Goal: Task Accomplishment & Management: Use online tool/utility

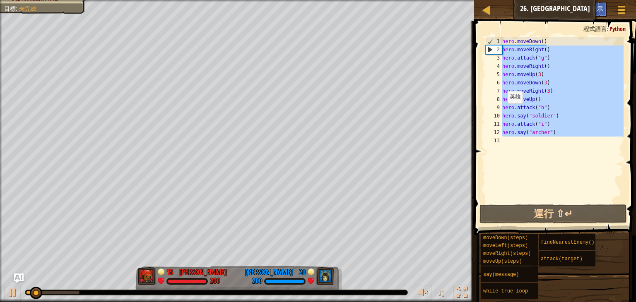
drag, startPoint x: 567, startPoint y: 138, endPoint x: 479, endPoint y: 35, distance: 135.3
click at [479, 35] on div "1 2 3 4 5 6 7 8 9 10 11 12 13 hero . moveDown ( ) hero . moveRight ( ) hero . a…" at bounding box center [553, 144] width 164 height 239
type textarea "hero.moveDown() hero.moveRight()"
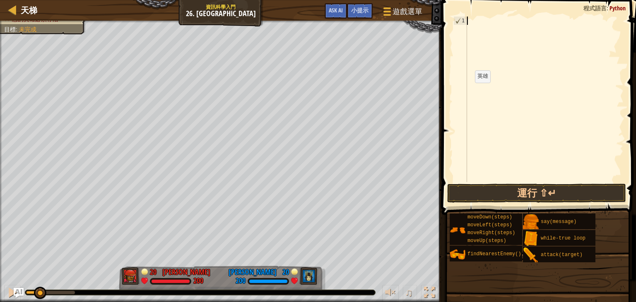
click at [0, 292] on div "♫" at bounding box center [221, 290] width 442 height 25
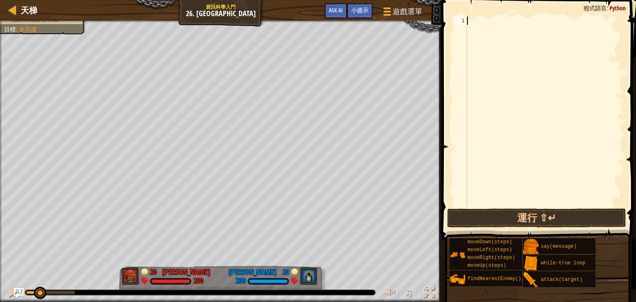
paste textarea "self.move(patrolPoints[patrolTargetIndex])"
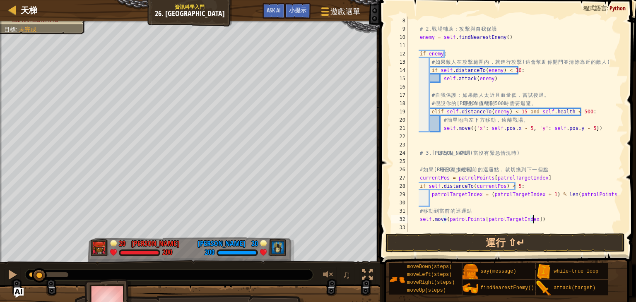
scroll to position [58, 0]
click at [473, 239] on button "運行 ⇧↵" at bounding box center [504, 242] width 239 height 19
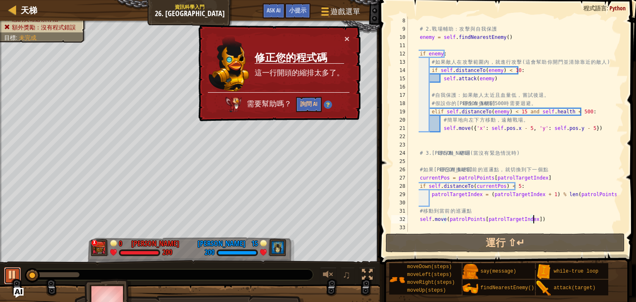
click at [10, 279] on div at bounding box center [12, 274] width 11 height 11
click at [414, 38] on div "# 2. 戰 場 輔 助 ： 攻 擊 與 自 我 保 護 enemy = self . findNearestEnemy ( ) if enemy : # 如…" at bounding box center [511, 133] width 210 height 232
click at [417, 38] on div "# 2. 戰 場 輔 助 ： 攻 擊 與 自 我 保 護 enemy = self . findNearestEnemy ( ) if enemy : # 如…" at bounding box center [511, 133] width 210 height 232
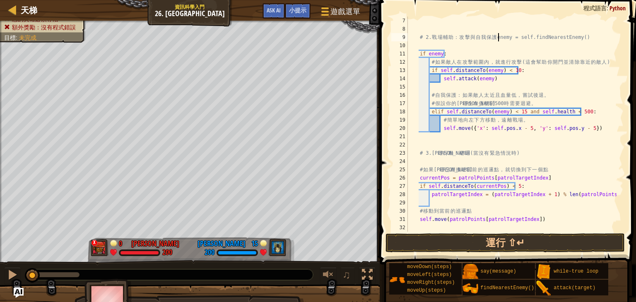
scroll to position [50, 0]
click at [427, 64] on div "# 2. 戰 場 輔 助 ： 攻 擊 與 自 我 保 護 enemy = self.findNearestEnemy() if enemy : # 如 果 敵…" at bounding box center [511, 133] width 210 height 232
click at [417, 53] on div "# 2. 戰 場 輔 助 ： 攻 擊 與 自 我 保 護 enemy = self.findNearestEnemy() if enemy : # 如 果 敵…" at bounding box center [511, 133] width 210 height 232
click at [425, 62] on div "# 2. 戰 場 輔 助 ： 攻 擊 與 自 我 保 護 enemy = self.findNearestEnemy() if enemy : # 如 果 敵…" at bounding box center [511, 133] width 210 height 232
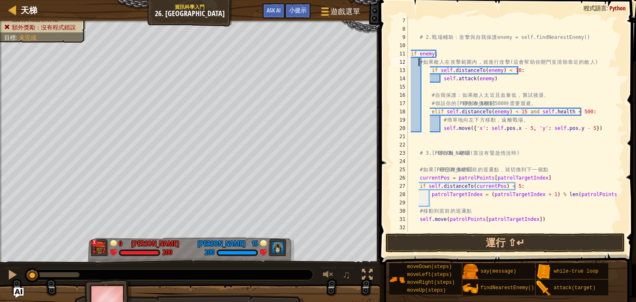
type textarea "# 如果敵人在攻擊範圍內，就進行攻擊 (這會幫助你開門並清除靠近的敵人)"
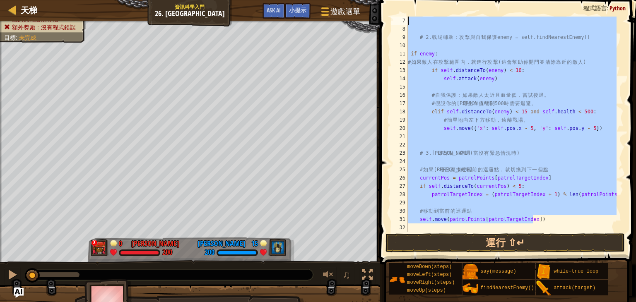
drag, startPoint x: 553, startPoint y: 219, endPoint x: 408, endPoint y: 22, distance: 245.1
click at [408, 22] on div "# 2. 戰 場 輔 助 ： 攻 擊 與 自 我 保 護 enemy = self.findNearestEnemy() if enemy : # 如 果 敵…" at bounding box center [511, 133] width 210 height 232
click at [408, 22] on div "# 2. 戰 場 輔 助 ： 攻 擊 與 自 我 保 護 enemy = self.findNearestEnemy() if enemy : # 如 果 敵…" at bounding box center [511, 124] width 210 height 215
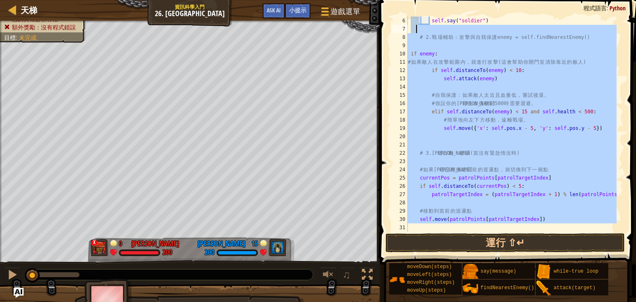
scroll to position [0, 0]
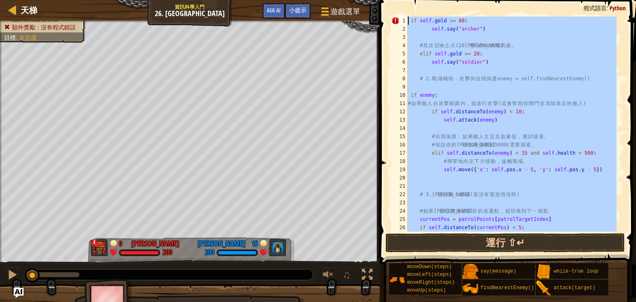
drag, startPoint x: 540, startPoint y: 225, endPoint x: 424, endPoint y: -31, distance: 281.3
click at [424, 0] on html "天梯 資訊科學入門 26. Wakka Maul競技場 遊戲選單 完成 小提示 Ask AI 1 הההההההההההההההההההההההההההההה…" at bounding box center [318, 0] width 636 height 0
type textarea "if [DOMAIN_NAME] >= 60: self.say("archer")"
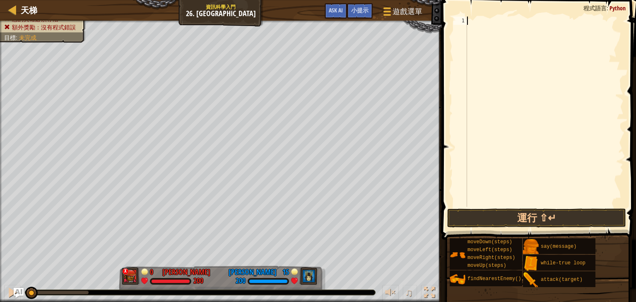
paste textarea "self.move(patrolPoints[patrolTargetIndex])"
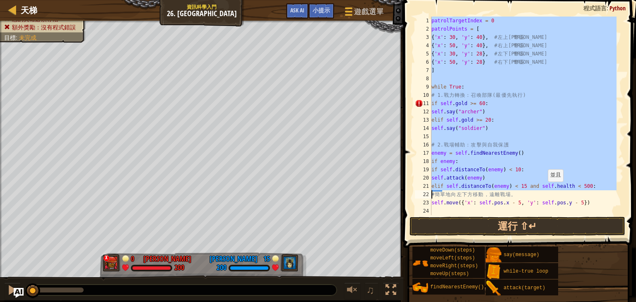
scroll to position [50, 0]
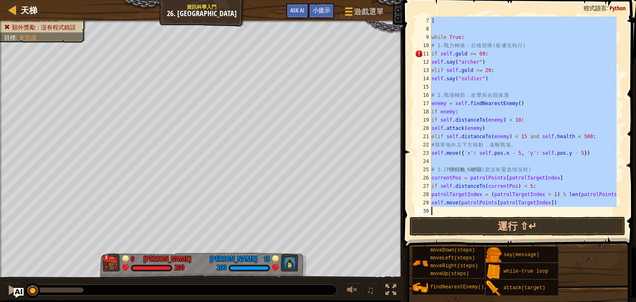
drag, startPoint x: 431, startPoint y: 24, endPoint x: 555, endPoint y: 207, distance: 221.7
type textarea "self.move(patrolPoints[patrolTargetIndex])"
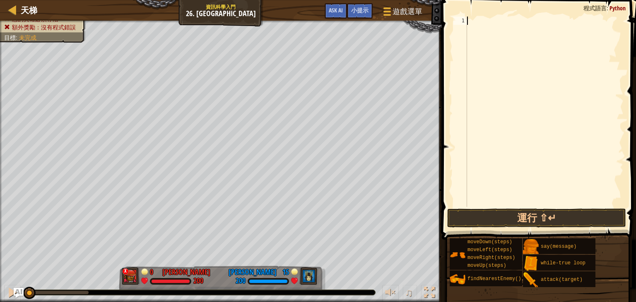
drag, startPoint x: 32, startPoint y: 290, endPoint x: 29, endPoint y: 314, distance: 24.2
click at [29, 0] on html "天梯 資訊科學入門 26. Wakka Maul競技場 遊戲選單 完成 小提示 Ask AI 1 הההההההההההההההההההההההההההההה…" at bounding box center [318, 0] width 636 height 0
type textarea "ㄘ"
type textarea "h"
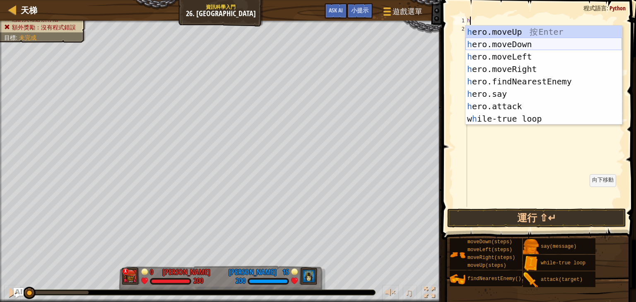
click at [538, 46] on div "h ero.moveUp 按 Enter h ero.moveDown 按 Enter h ero.moveLeft 按 Enter h ero.moveRi…" at bounding box center [543, 88] width 156 height 124
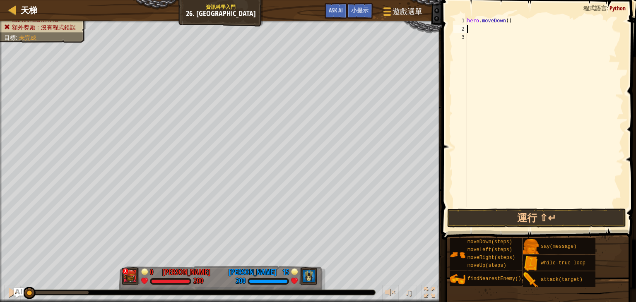
type textarea "h"
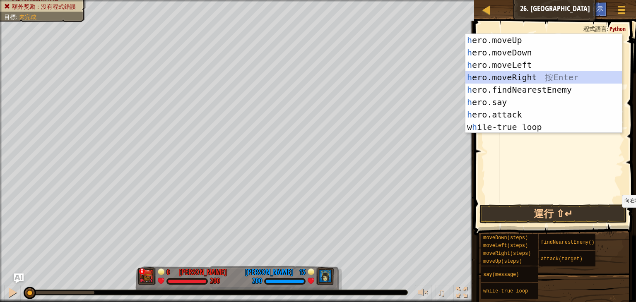
click at [526, 82] on div "h ero.moveUp 按 Enter h ero.moveDown 按 Enter h ero.moveLeft 按 Enter h ero.moveRi…" at bounding box center [543, 96] width 156 height 124
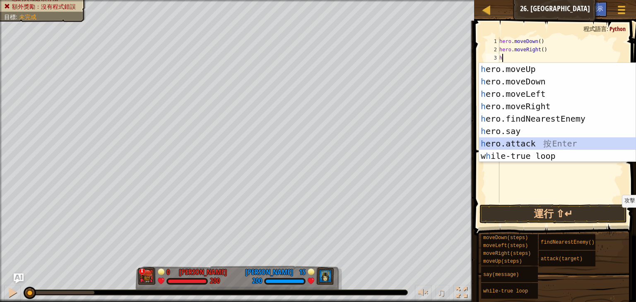
click at [536, 140] on div "h ero.moveUp 按 Enter h ero.moveDown 按 Enter h ero.moveLeft 按 Enter h ero.moveRi…" at bounding box center [557, 125] width 156 height 124
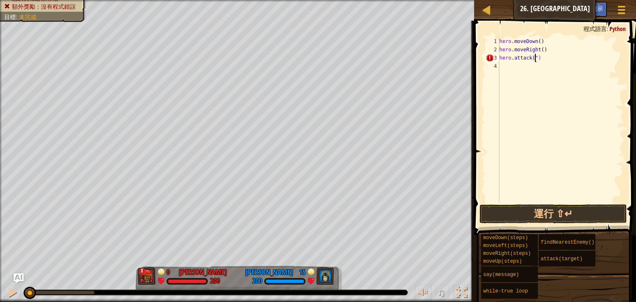
scroll to position [4, 3]
type textarea "hero.attack("g")"
click at [516, 70] on div "hero . moveDown ( ) hero . moveRight ( ) hero . attack ( "g" )" at bounding box center [560, 128] width 126 height 182
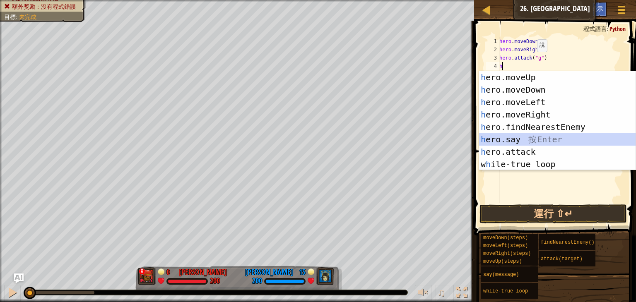
click at [525, 141] on div "h ero.moveUp 按 Enter h ero.moveDown 按 Enter h ero.moveLeft 按 Enter h ero.moveRi…" at bounding box center [557, 133] width 156 height 124
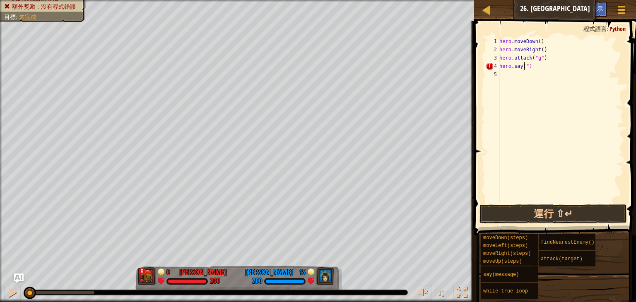
click at [527, 67] on div "hero . moveDown ( ) hero . moveRight ( ) hero . attack ( "g" ) hero . say ( ")" at bounding box center [560, 128] width 126 height 182
click at [524, 69] on div "hero . moveDown ( ) hero . moveRight ( ) hero . attack ( "g" ) hero . say ( sol…" at bounding box center [560, 128] width 126 height 182
type textarea "hero.say("soldier")"
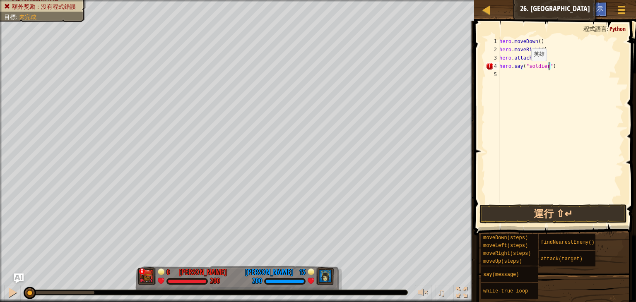
scroll to position [4, 3]
click at [515, 73] on div "hero . moveDown ( ) hero . moveRight ( ) hero . attack ( "g" ) hero . say ( "so…" at bounding box center [560, 128] width 126 height 182
type textarea "h"
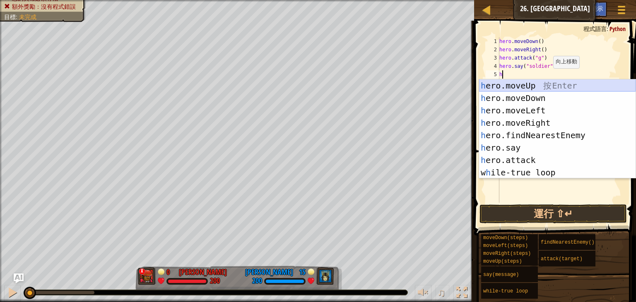
click at [533, 90] on div "h ero.moveUp 按 Enter h ero.moveDown 按 Enter h ero.moveLeft 按 Enter h ero.moveRi…" at bounding box center [557, 141] width 156 height 124
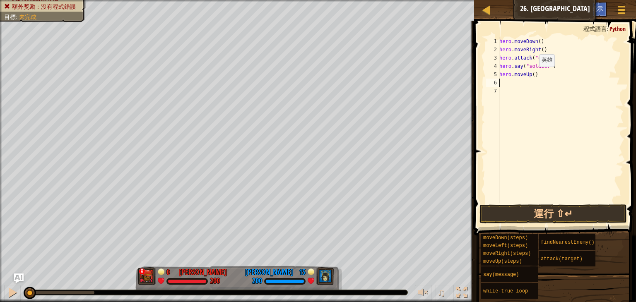
click at [531, 75] on div "hero . moveDown ( ) hero . moveRight ( ) hero . attack ( "g" ) hero . say ( "so…" at bounding box center [560, 128] width 126 height 182
type textarea "hero.moveUp(2)"
click at [523, 80] on div "hero . moveDown ( ) hero . moveRight ( ) hero . attack ( "g" ) hero . say ( "so…" at bounding box center [560, 128] width 126 height 182
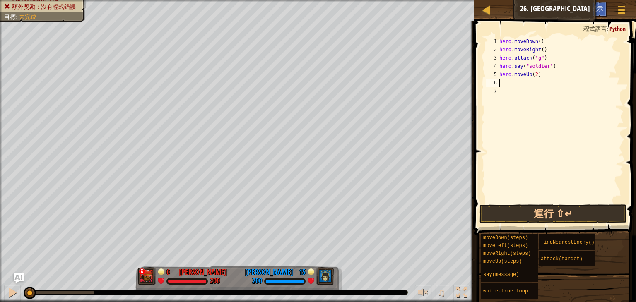
type textarea "h"
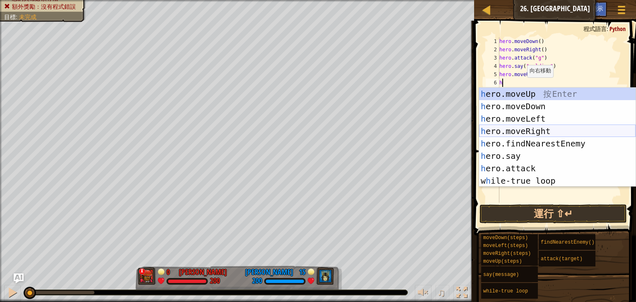
click at [539, 126] on div "h ero.moveUp 按 Enter h ero.moveDown 按 Enter h ero.moveLeft 按 Enter h ero.moveRi…" at bounding box center [557, 150] width 156 height 124
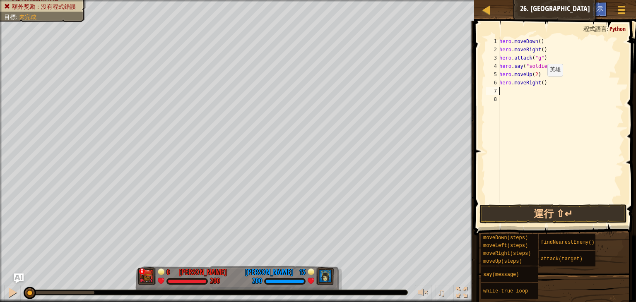
click at [540, 84] on div "hero . moveDown ( ) hero . moveRight ( ) hero . attack ( "g" ) hero . say ( "so…" at bounding box center [560, 128] width 126 height 182
type textarea "hero.moveRight(3)"
click at [514, 89] on div "hero . moveDown ( ) hero . moveRight ( ) hero . attack ( "g" ) hero . say ( "so…" at bounding box center [560, 128] width 126 height 182
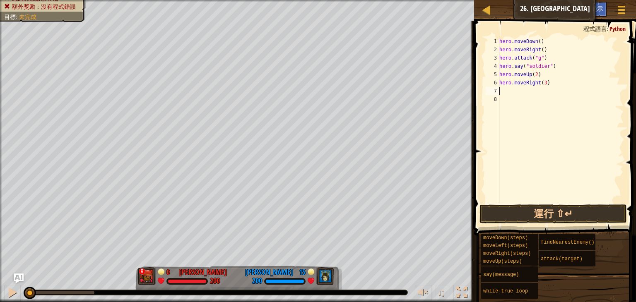
type textarea "h"
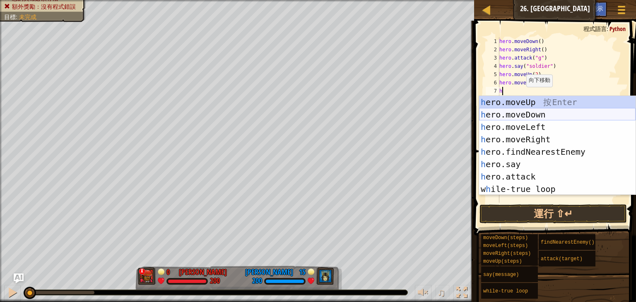
click at [556, 120] on div "h ero.moveUp 按 Enter h ero.moveDown 按 Enter h ero.moveLeft 按 Enter h ero.moveRi…" at bounding box center [557, 158] width 156 height 124
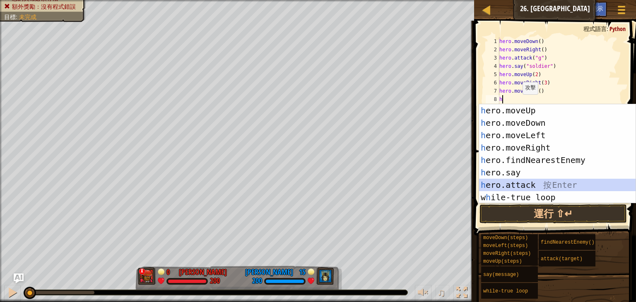
click at [530, 186] on div "h ero.moveUp 按 Enter h ero.moveDown 按 Enter h ero.moveLeft 按 Enter h ero.moveRi…" at bounding box center [557, 166] width 156 height 124
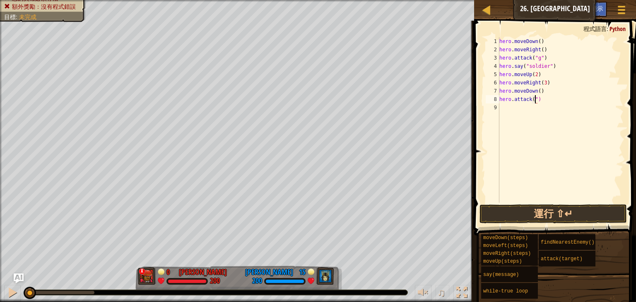
scroll to position [4, 3]
type textarea "hero.attack("h")"
click at [506, 106] on div "hero . moveDown ( ) hero . moveRight ( ) hero . attack ( "g" ) hero . say ( "so…" at bounding box center [560, 128] width 126 height 182
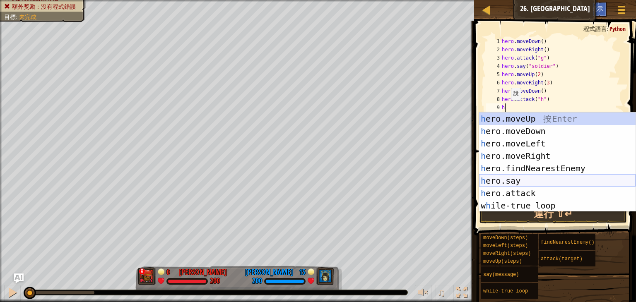
click at [528, 184] on div "h ero.moveUp 按 Enter h ero.moveDown 按 Enter h ero.moveLeft 按 Enter h ero.moveRi…" at bounding box center [557, 175] width 156 height 124
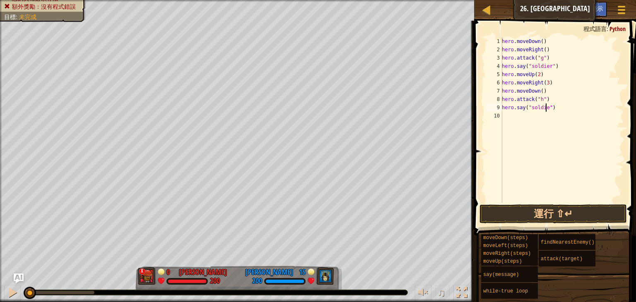
scroll to position [4, 3]
type textarea "hero.say("soldier")"
click at [541, 119] on div "hero . moveDown ( ) hero . moveRight ( ) hero . attack ( "g" ) hero . say ( "so…" at bounding box center [561, 128] width 123 height 182
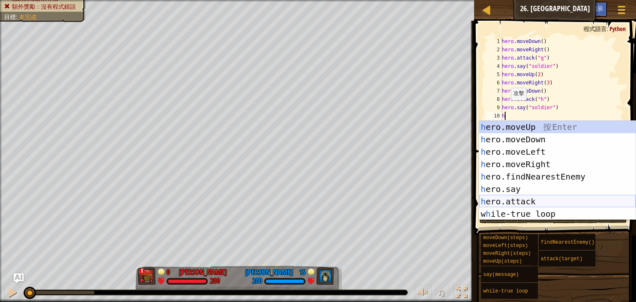
click at [537, 201] on div "h ero.moveUp 按 Enter h ero.moveDown 按 Enter h ero.moveLeft 按 Enter h ero.moveRi…" at bounding box center [557, 183] width 156 height 124
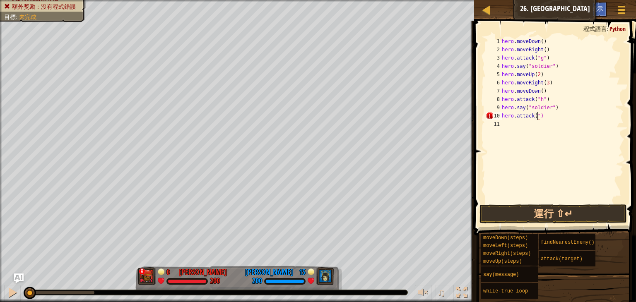
scroll to position [4, 3]
type textarea "hero.attack("i")"
click at [531, 126] on div "hero . moveDown ( ) hero . moveRight ( ) hero . attack ( "g" ) hero . say ( "so…" at bounding box center [561, 128] width 123 height 182
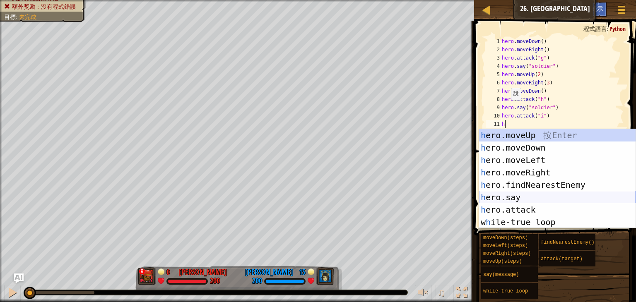
click at [525, 195] on div "h ero.moveUp 按 Enter h ero.moveDown 按 Enter h ero.moveLeft 按 Enter h ero.moveRi…" at bounding box center [557, 191] width 156 height 124
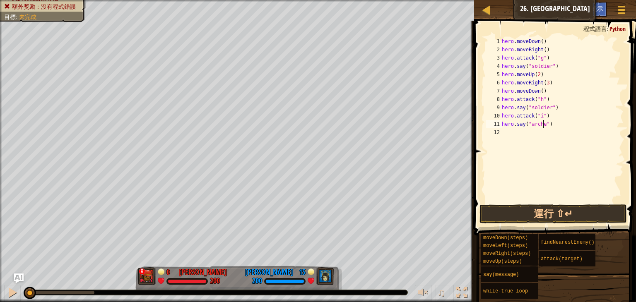
scroll to position [4, 3]
click at [540, 221] on button "運行 ⇧↵" at bounding box center [552, 213] width 147 height 19
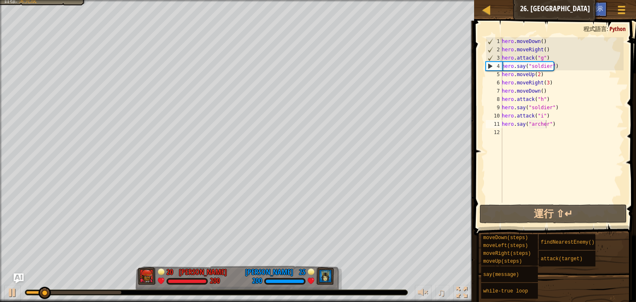
click at [4, 285] on div "♫" at bounding box center [237, 290] width 474 height 25
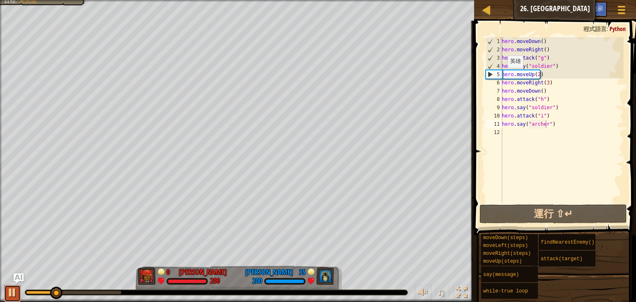
click at [17, 295] on div at bounding box center [12, 292] width 11 height 11
click at [543, 75] on div "hero . moveDown ( ) hero . moveRight ( ) hero . attack ( "g" ) hero . say ( "so…" at bounding box center [561, 128] width 123 height 182
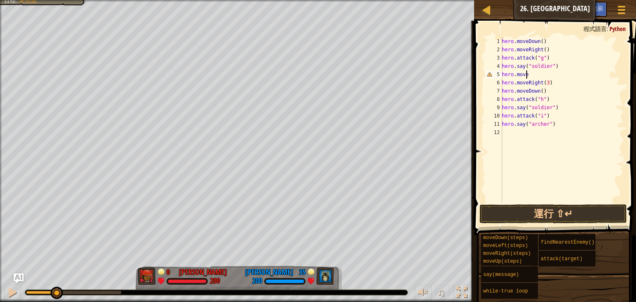
scroll to position [4, 2]
click at [553, 0] on body "天梯 資訊科學入門 26. Wakka Maul競技場 遊戲選單 完成 小提示 Ask AI 1 הההההההההההההההההההההההההההההה…" at bounding box center [318, 0] width 636 height 0
click at [535, 77] on div "hero . moveDown ( ) hero . moveRight ( ) hero . attack ( "g" ) hero . say ( "so…" at bounding box center [561, 128] width 123 height 182
type textarea "hero.moved"
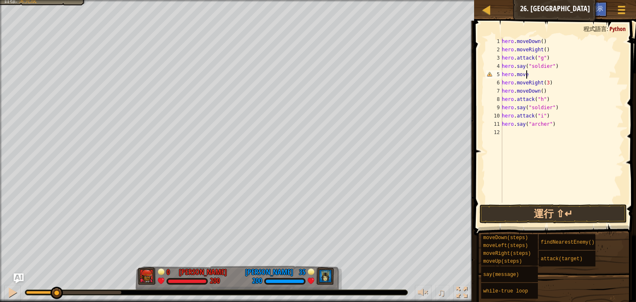
scroll to position [4, 2]
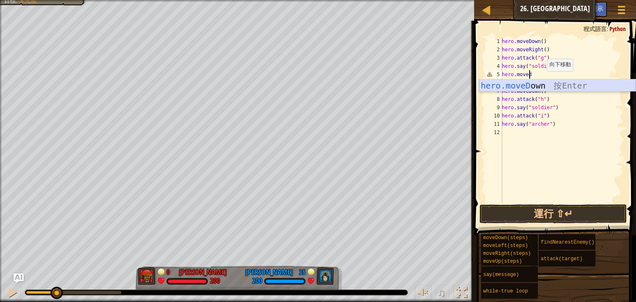
click at [536, 88] on div "hero.moveD own 按 Enter" at bounding box center [557, 97] width 156 height 37
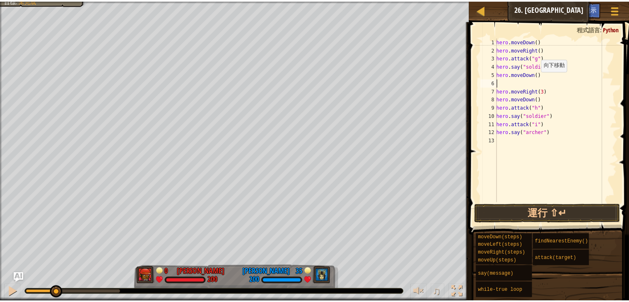
scroll to position [4, 0]
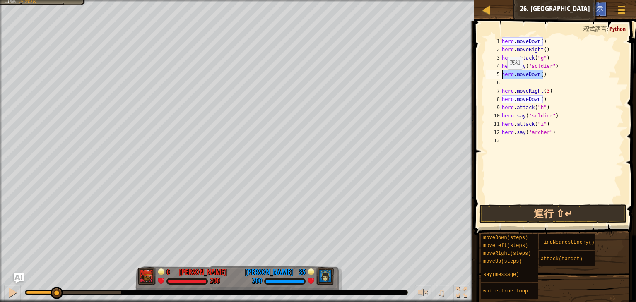
drag, startPoint x: 546, startPoint y: 76, endPoint x: 502, endPoint y: 77, distance: 43.9
click at [502, 77] on div "hero . moveDown ( ) hero . moveRight ( ) hero . attack ( "g" ) hero . say ( "so…" at bounding box center [561, 128] width 123 height 182
type textarea "hero.moveDown()"
click at [490, 12] on div at bounding box center [486, 10] width 10 height 10
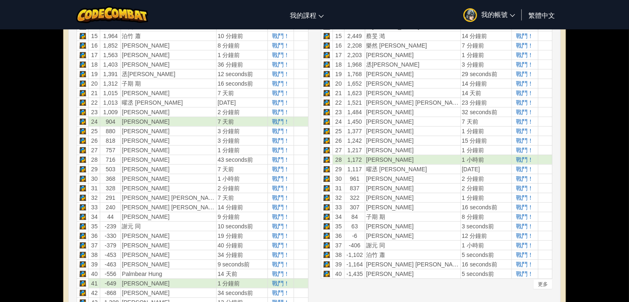
scroll to position [447, 0]
